Goal: Task Accomplishment & Management: Manage account settings

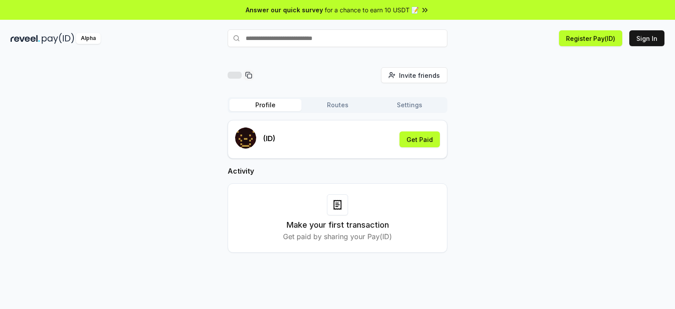
click at [332, 105] on button "Routes" at bounding box center [338, 105] width 72 height 12
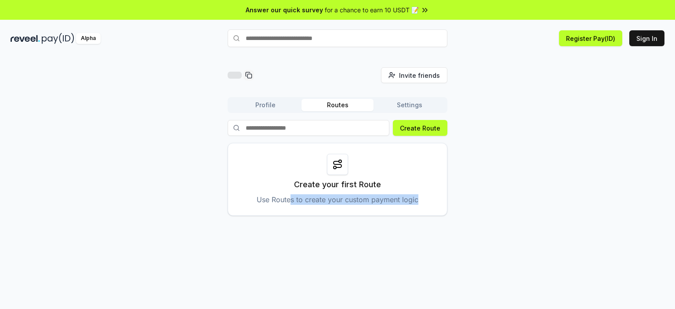
drag, startPoint x: 292, startPoint y: 200, endPoint x: 437, endPoint y: 205, distance: 145.2
click at [437, 205] on div "Create your first Route Use Routes to create your custom payment logic" at bounding box center [338, 179] width 220 height 73
click at [492, 215] on div "Invite friends Invite Profile Routes Settings Create Route Create your first Ro…" at bounding box center [338, 141] width 654 height 149
click at [278, 100] on button "Profile" at bounding box center [266, 105] width 72 height 12
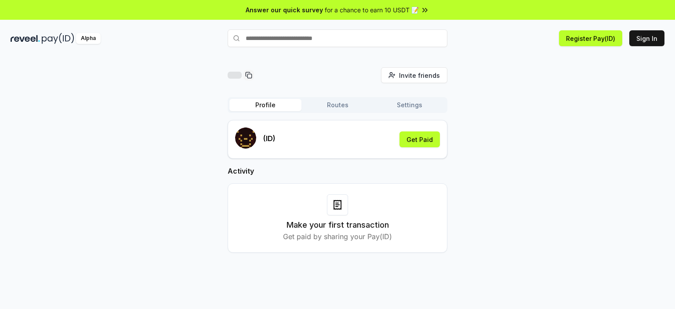
drag, startPoint x: 393, startPoint y: 235, endPoint x: 410, endPoint y: 230, distance: 17.4
click at [410, 230] on div "Make your first transaction Get paid by sharing your Pay(ID)" at bounding box center [338, 217] width 198 height 47
click at [424, 138] on button "Get Paid" at bounding box center [420, 139] width 40 height 16
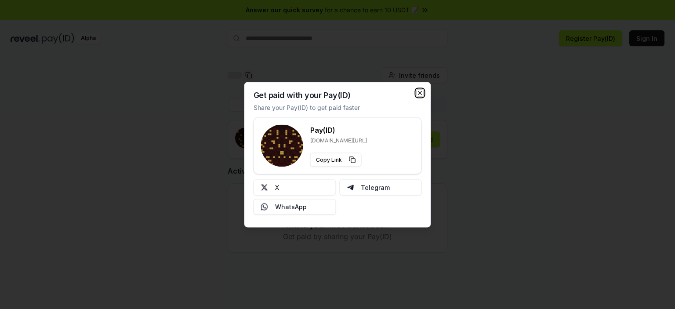
click at [419, 92] on icon "button" at bounding box center [420, 92] width 7 height 7
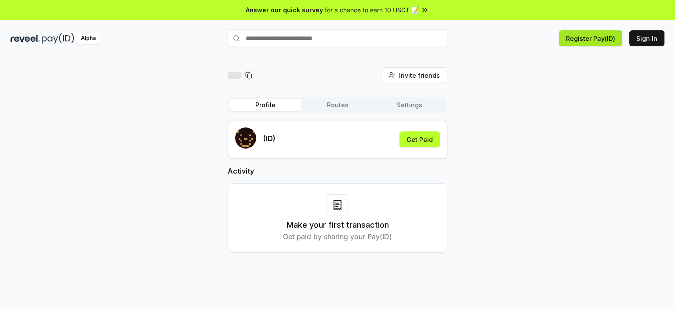
click at [589, 38] on button "Register Pay(ID)" at bounding box center [590, 38] width 63 height 16
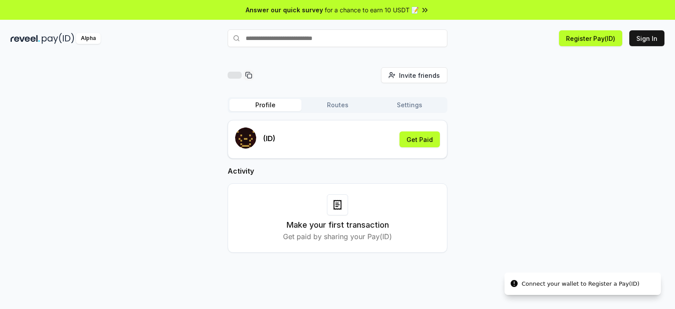
click at [424, 8] on icon at bounding box center [425, 10] width 9 height 9
click at [426, 135] on button "Get Paid" at bounding box center [420, 139] width 40 height 16
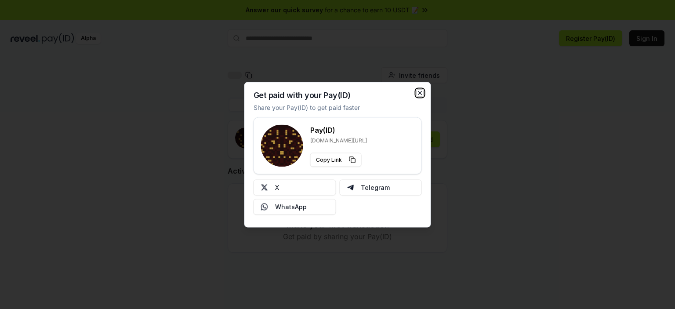
click at [418, 91] on icon "button" at bounding box center [420, 92] width 7 height 7
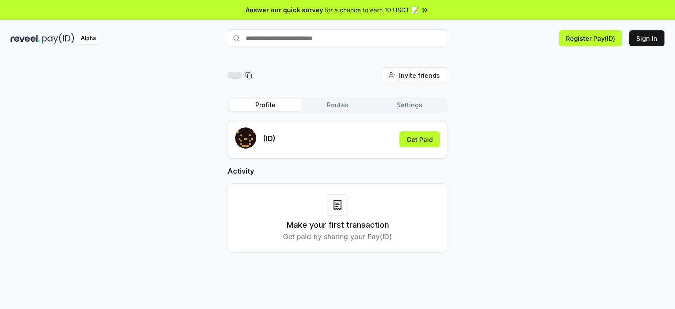
click at [288, 36] on input "text" at bounding box center [338, 38] width 220 height 18
click at [352, 40] on input "text" at bounding box center [338, 38] width 220 height 18
click at [492, 54] on div "Invite friends Invite Profile Routes Settings (ID) Get Paid Activity Make your …" at bounding box center [337, 192] width 675 height 284
click at [648, 41] on button "Sign In" at bounding box center [647, 38] width 35 height 16
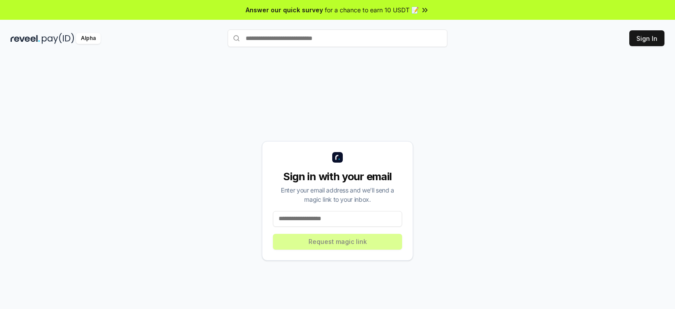
click at [357, 218] on input at bounding box center [337, 219] width 129 height 16
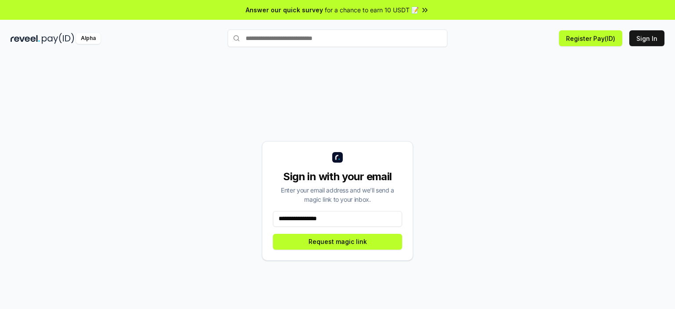
type input "**********"
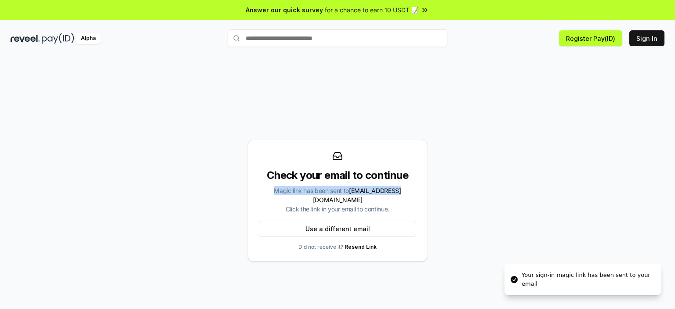
drag, startPoint x: 381, startPoint y: 197, endPoint x: 395, endPoint y: 198, distance: 14.1
click at [395, 198] on div "Magic link has been sent to shiyelh@gmail.com Click the link in your email to c…" at bounding box center [337, 200] width 157 height 28
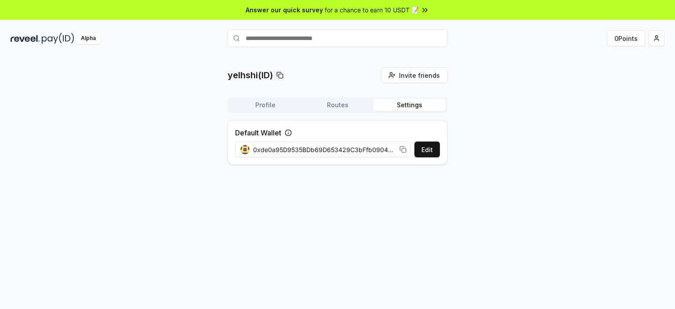
click at [415, 102] on button "Settings" at bounding box center [410, 105] width 72 height 12
click at [278, 103] on button "Profile" at bounding box center [266, 105] width 72 height 12
click at [422, 107] on button "Settings" at bounding box center [410, 105] width 72 height 12
click at [402, 149] on icon at bounding box center [403, 149] width 7 height 7
click at [642, 114] on div "yelhshi(ID) Invite friends Invite Profile Routes Settings Default Wallet Edit 0…" at bounding box center [338, 119] width 654 height 105
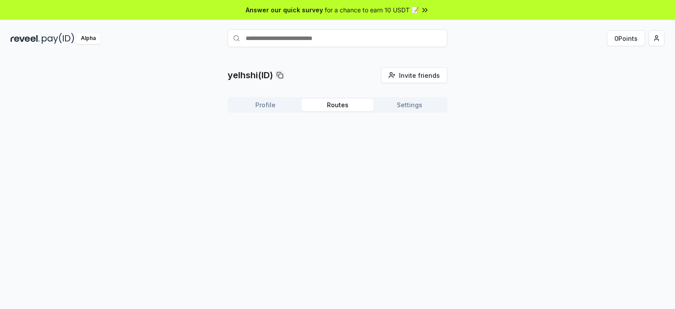
click at [336, 103] on button "Routes" at bounding box center [338, 105] width 72 height 12
click at [277, 103] on button "Profile" at bounding box center [266, 105] width 72 height 12
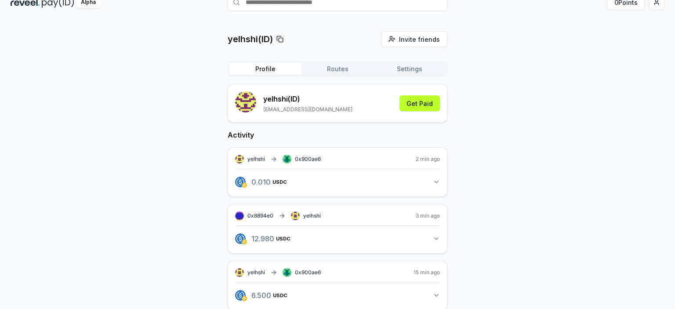
scroll to position [50, 0]
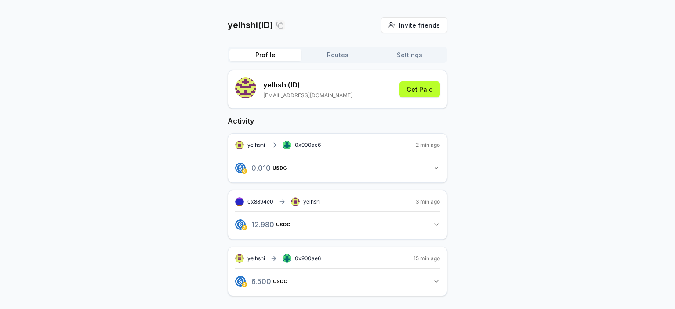
click at [435, 167] on icon "button" at bounding box center [437, 168] width 4 height 2
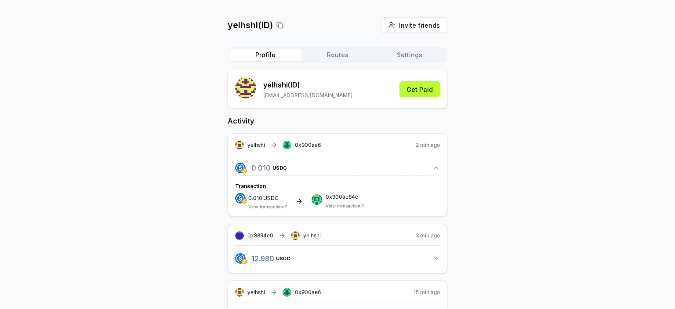
click at [433, 251] on button "12.980 USDC 12.98 USDC" at bounding box center [337, 258] width 205 height 15
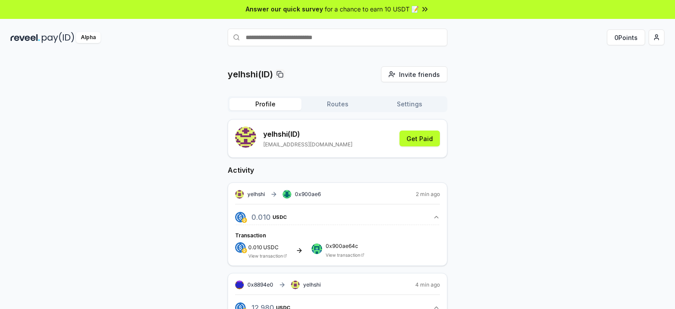
scroll to position [0, 0]
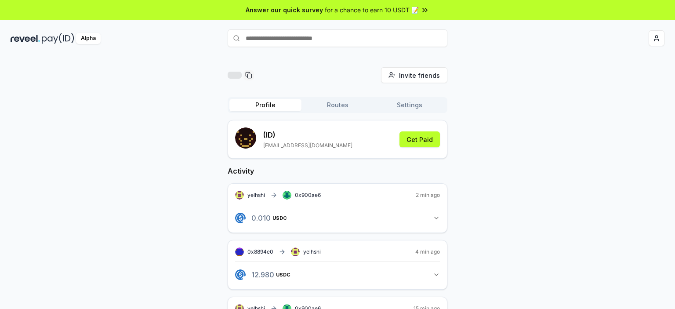
click at [486, 178] on div "Invite friends Invite Profile Routes Settings (ID) shiyelh@gmail.com Get Paid A…" at bounding box center [338, 213] width 654 height 293
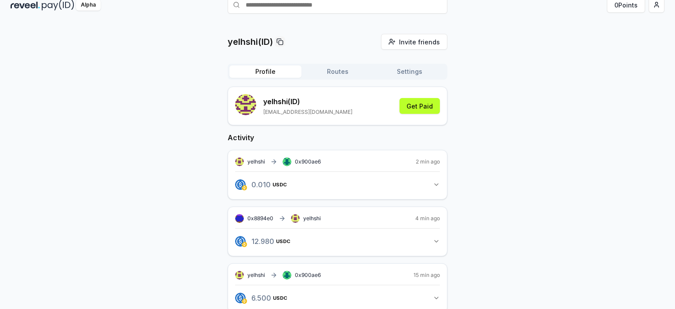
scroll to position [50, 0]
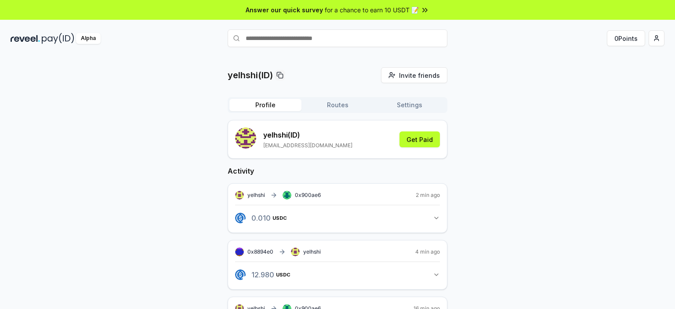
click at [440, 218] on icon "button" at bounding box center [436, 218] width 7 height 7
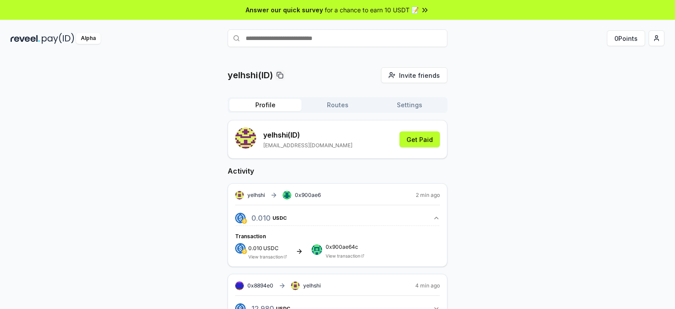
scroll to position [84, 0]
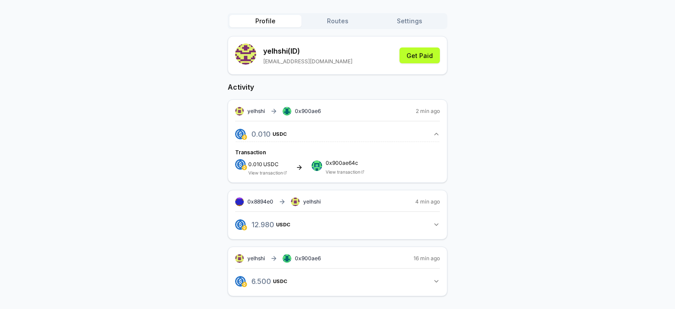
click at [423, 112] on span "2 min ago" at bounding box center [428, 111] width 24 height 7
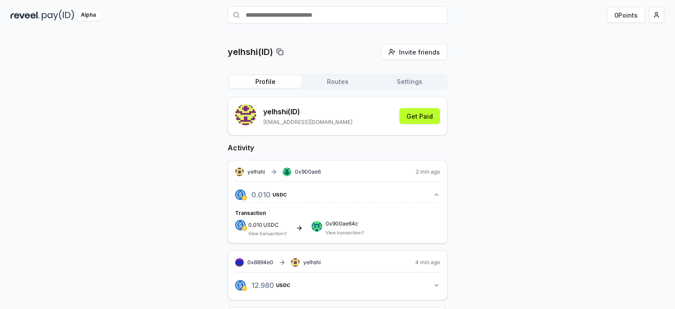
scroll to position [0, 0]
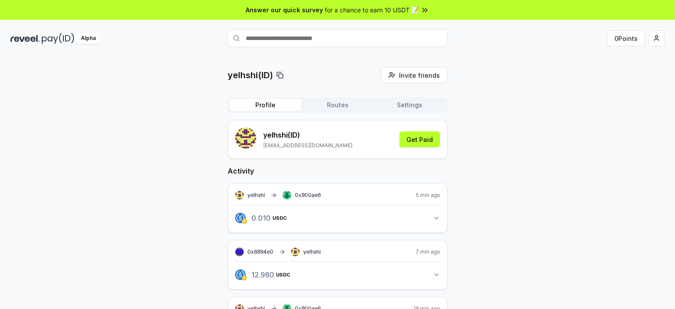
click at [399, 7] on span "for a chance to earn 10 USDT 📝" at bounding box center [372, 9] width 94 height 9
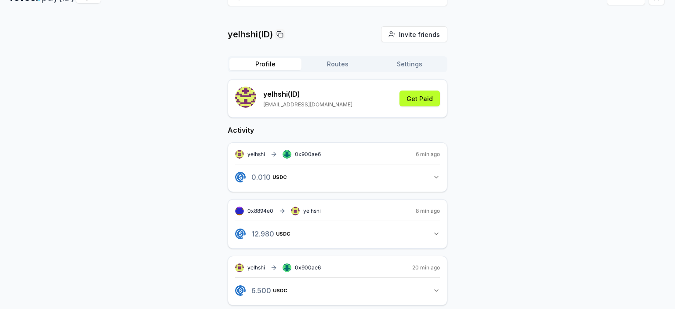
scroll to position [50, 0]
